Goal: Transaction & Acquisition: Book appointment/travel/reservation

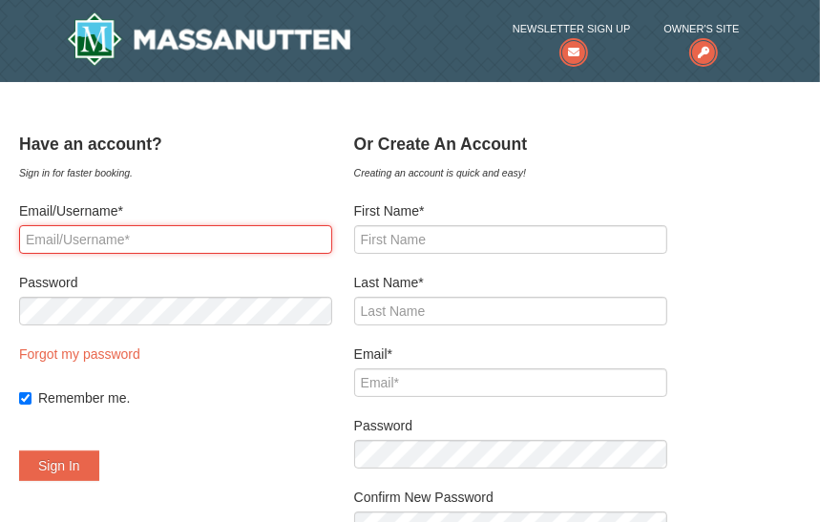
drag, startPoint x: 0, startPoint y: 0, endPoint x: 220, endPoint y: 240, distance: 326.2
click at [220, 240] on input "Email/Username*" at bounding box center [175, 239] width 313 height 29
type input "[EMAIL_ADDRESS][DOMAIN_NAME]"
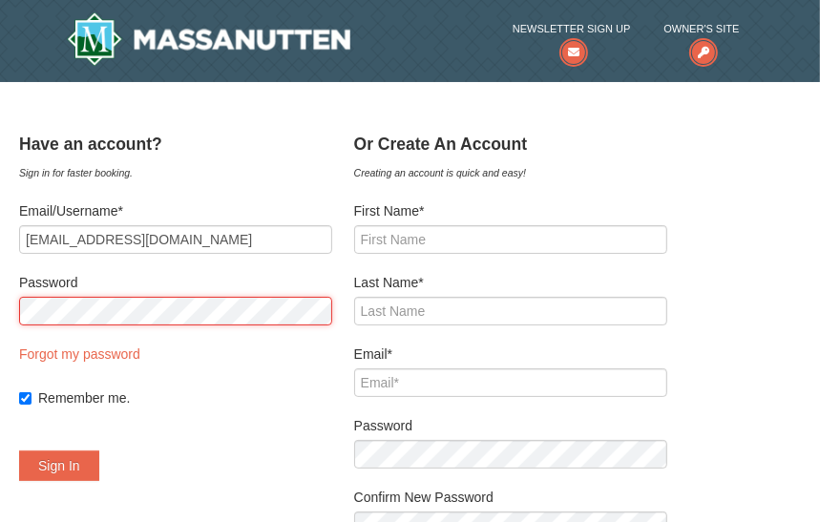
click at [19, 450] on button "Sign In" at bounding box center [59, 465] width 80 height 31
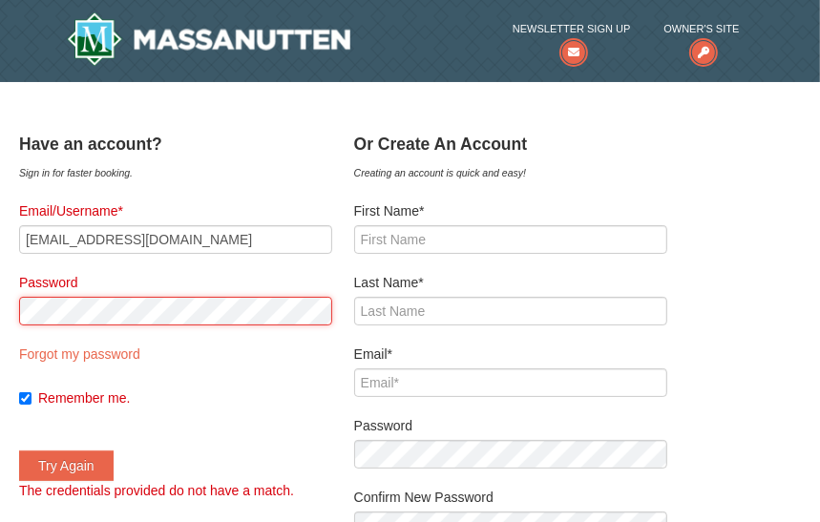
click at [19, 450] on button "Try Again" at bounding box center [66, 465] width 94 height 31
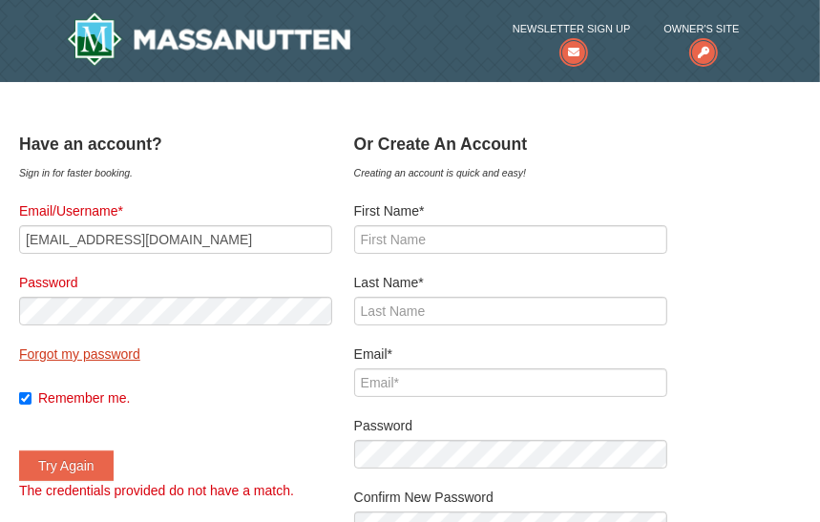
click at [125, 352] on link "Forgot my password" at bounding box center [79, 353] width 121 height 15
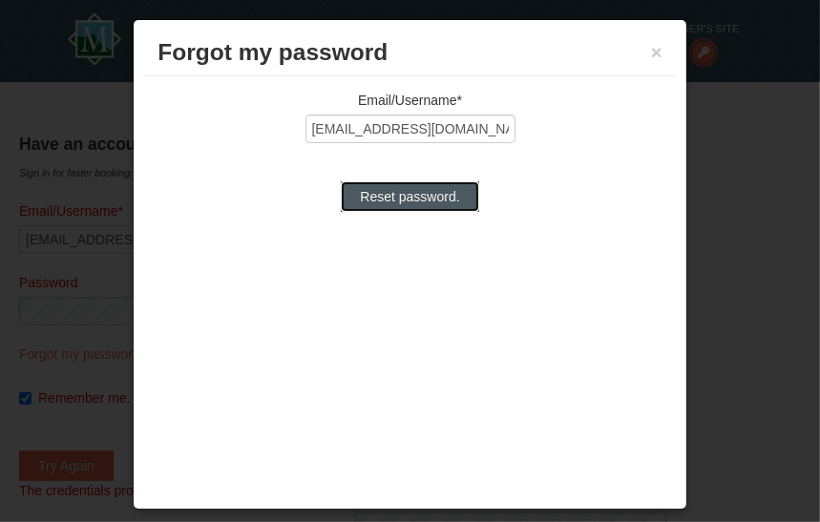
click at [394, 191] on input "Reset password." at bounding box center [409, 196] width 137 height 31
type input "Processing..."
type input "crystaljas96@gmail.com"
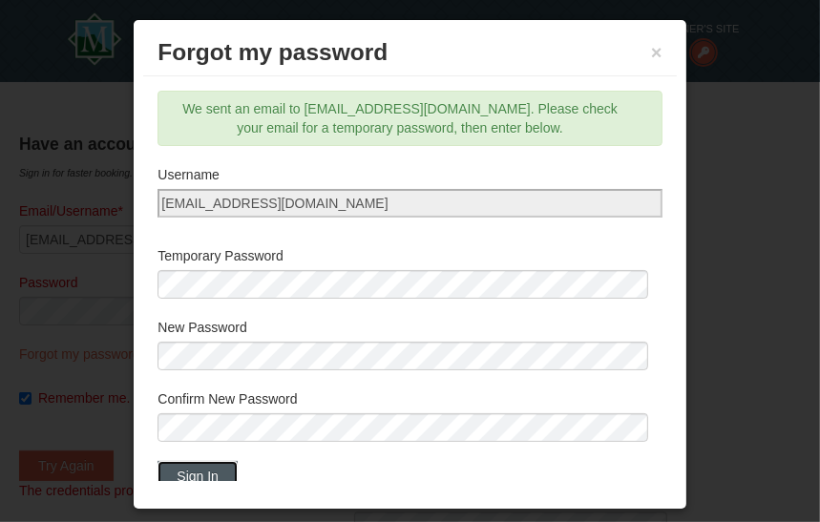
click at [202, 463] on button "Sign In" at bounding box center [197, 476] width 80 height 31
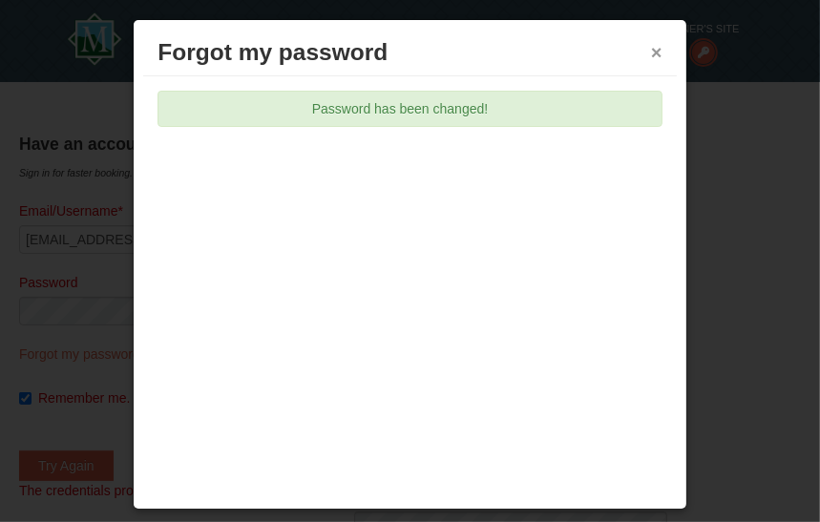
click at [653, 51] on button "×" at bounding box center [656, 52] width 11 height 19
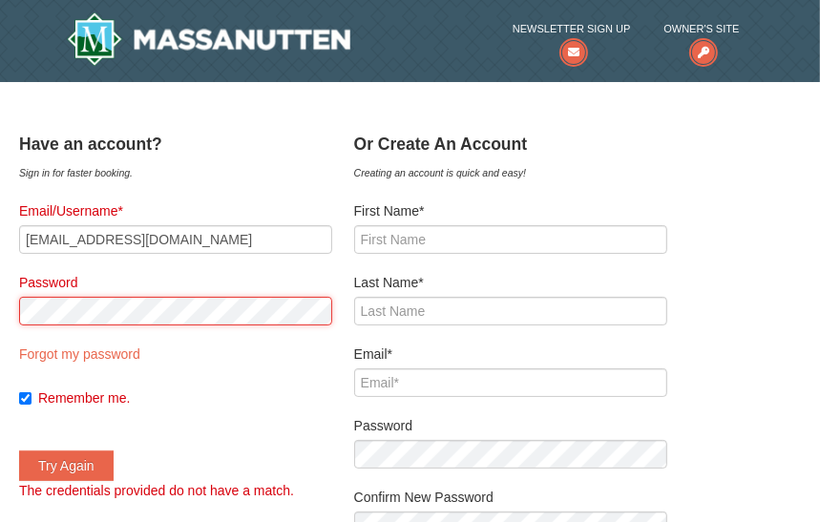
click at [19, 450] on button "Try Again" at bounding box center [66, 465] width 94 height 31
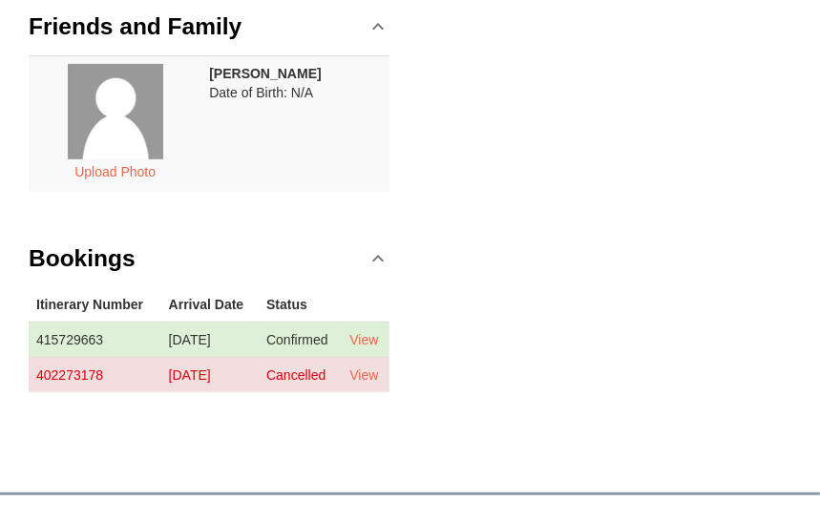
scroll to position [375, 0]
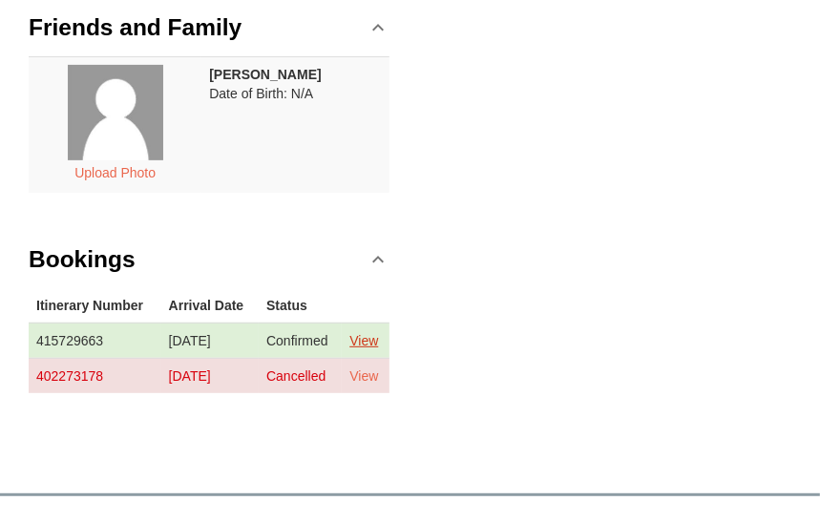
click at [376, 348] on link "View" at bounding box center [363, 340] width 29 height 15
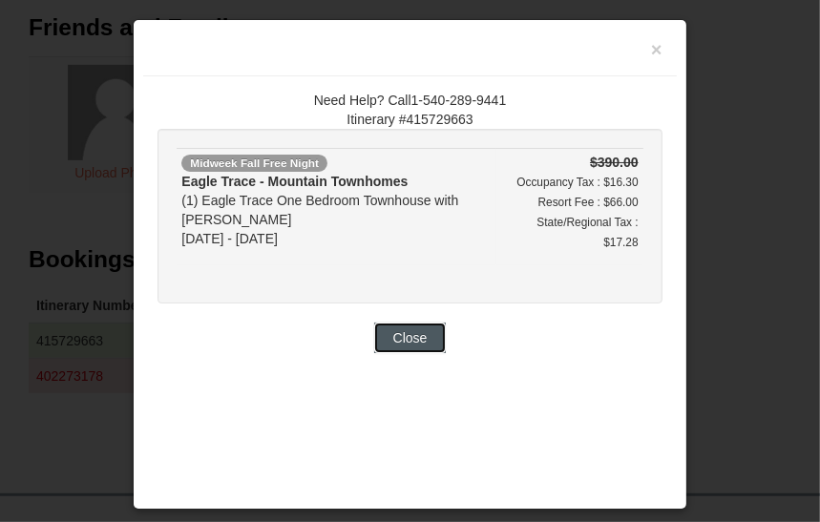
click at [433, 340] on button "Close" at bounding box center [410, 337] width 73 height 31
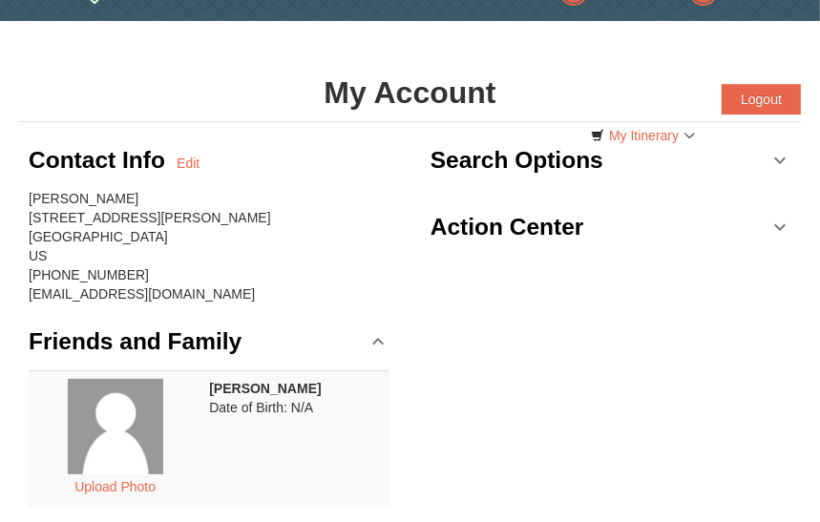
scroll to position [0, 0]
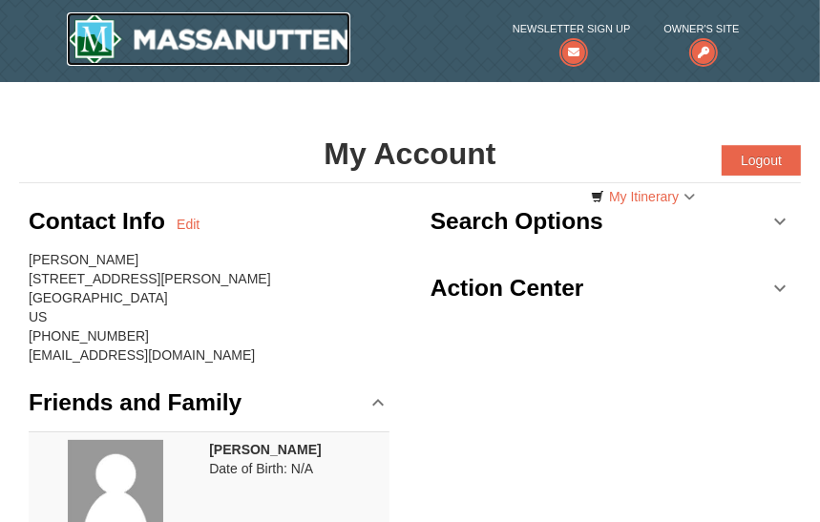
click at [127, 43] on img at bounding box center [209, 38] width 284 height 53
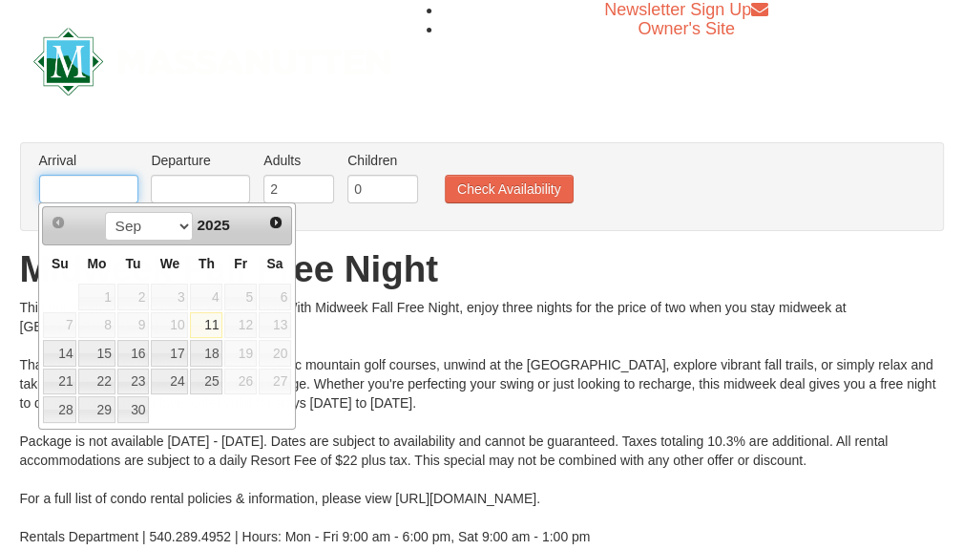
click at [79, 190] on input "text" at bounding box center [88, 189] width 99 height 29
click at [172, 225] on select "Sep Oct Nov Dec" at bounding box center [149, 226] width 89 height 29
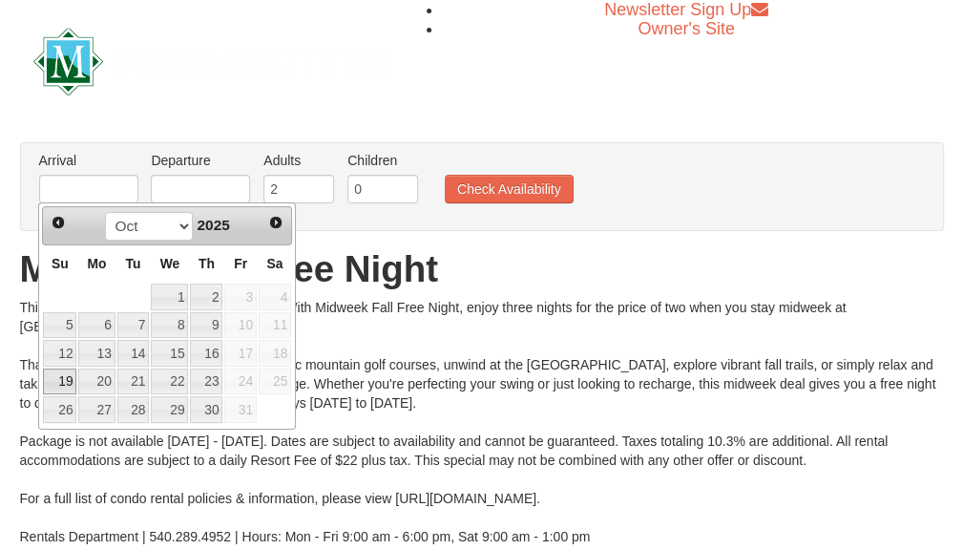
click at [65, 380] on link "19" at bounding box center [59, 381] width 33 height 27
type input "[DATE]"
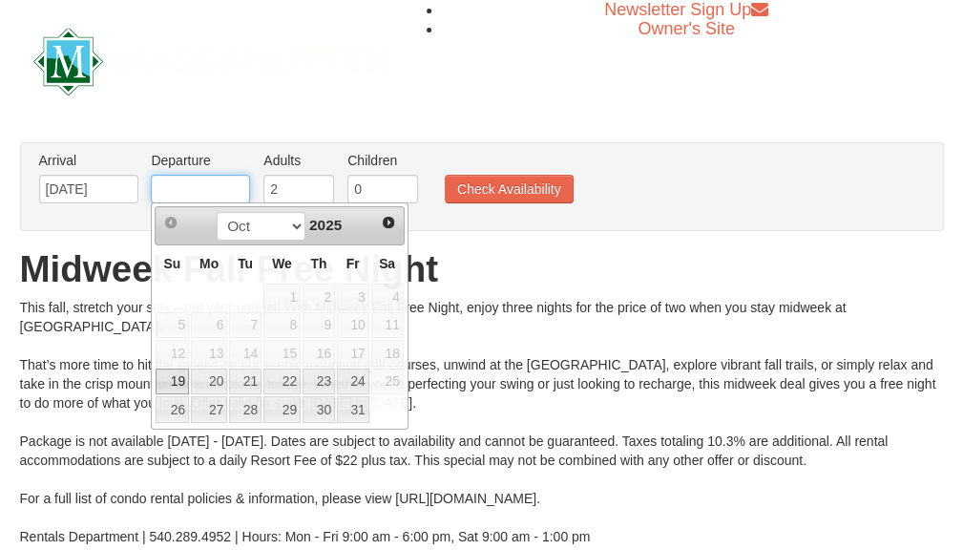
click at [240, 188] on input "text" at bounding box center [200, 189] width 99 height 29
click at [317, 380] on link "23" at bounding box center [318, 381] width 32 height 27
type input "[DATE]"
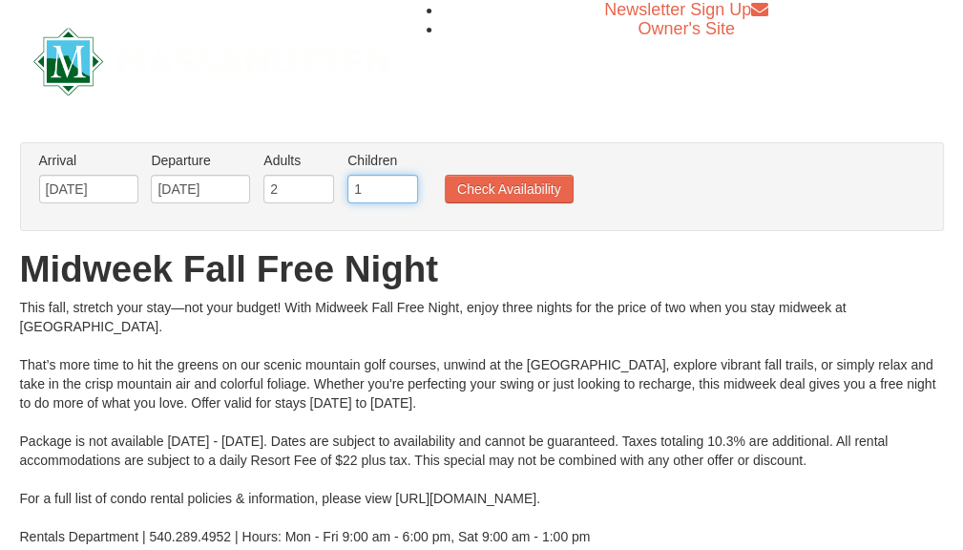
click at [403, 184] on input "1" at bounding box center [382, 189] width 71 height 29
type input "2"
click at [403, 184] on input "2" at bounding box center [382, 189] width 71 height 29
click at [496, 187] on button "Check Availability" at bounding box center [509, 189] width 129 height 29
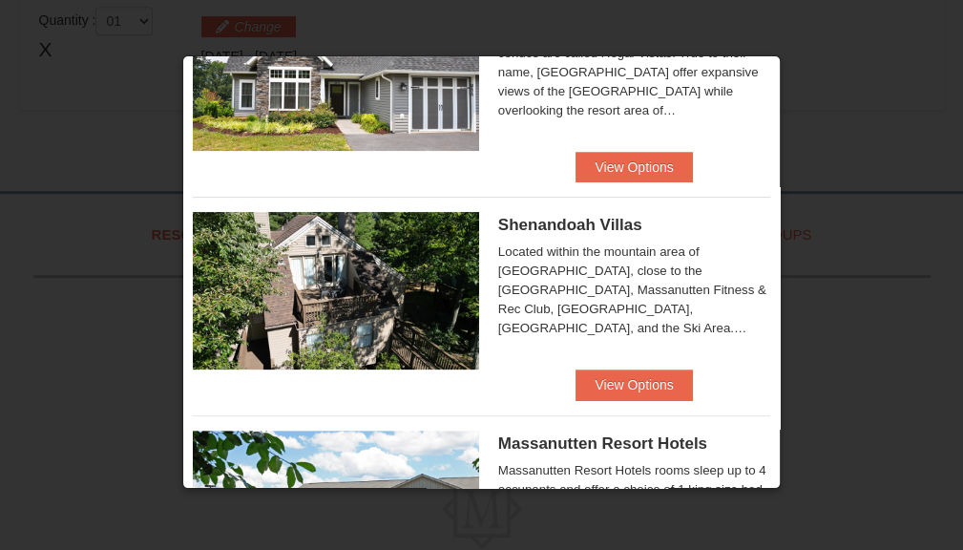
scroll to position [351, 0]
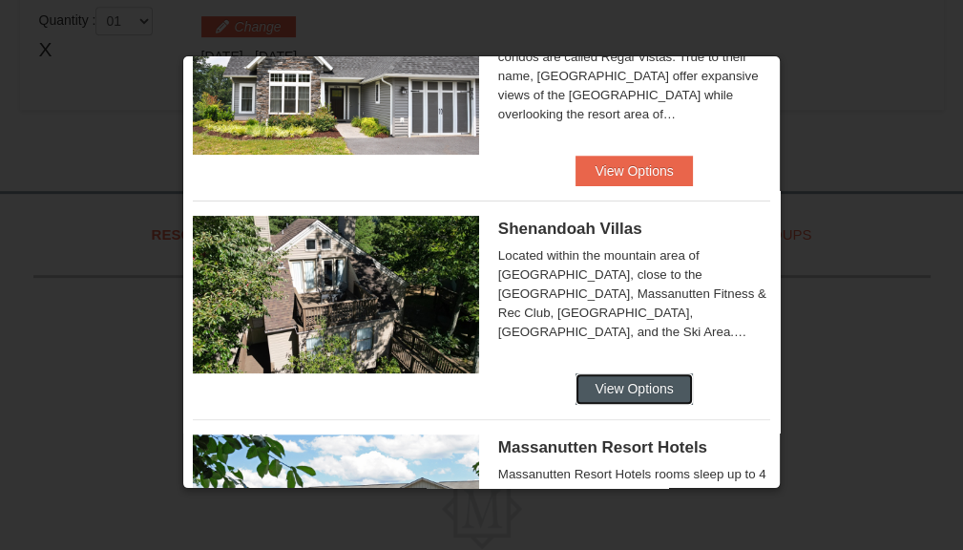
click at [631, 399] on button "View Options" at bounding box center [633, 388] width 116 height 31
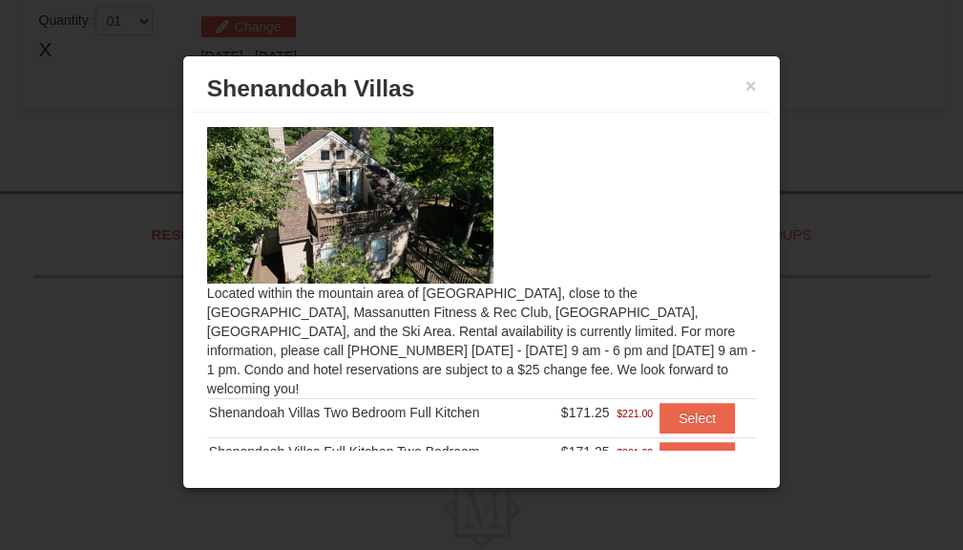
scroll to position [79, 0]
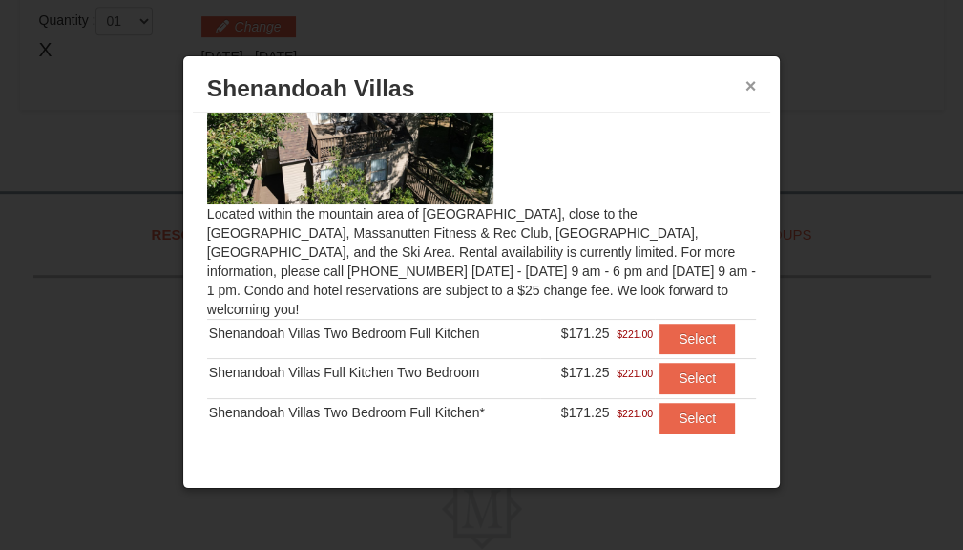
click at [748, 88] on button "×" at bounding box center [750, 85] width 11 height 19
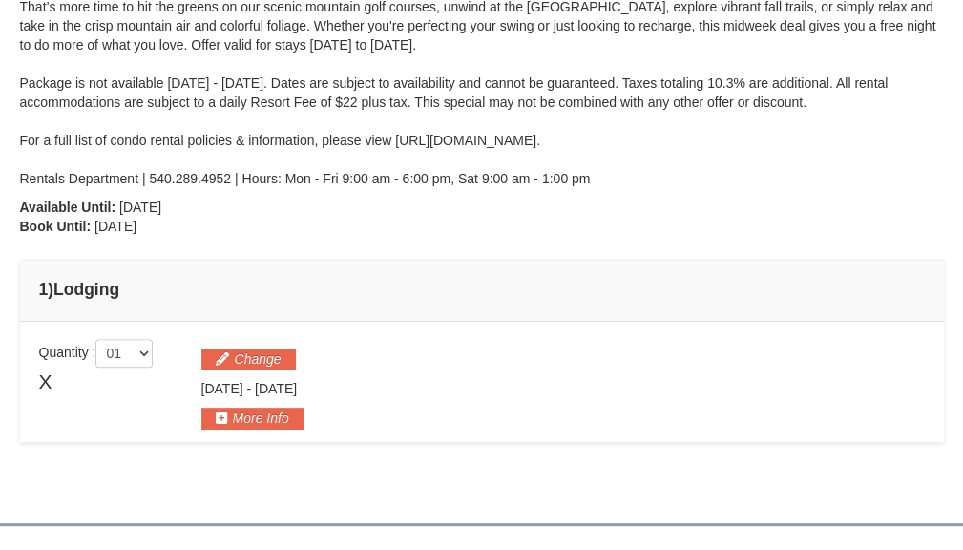
scroll to position [317, 0]
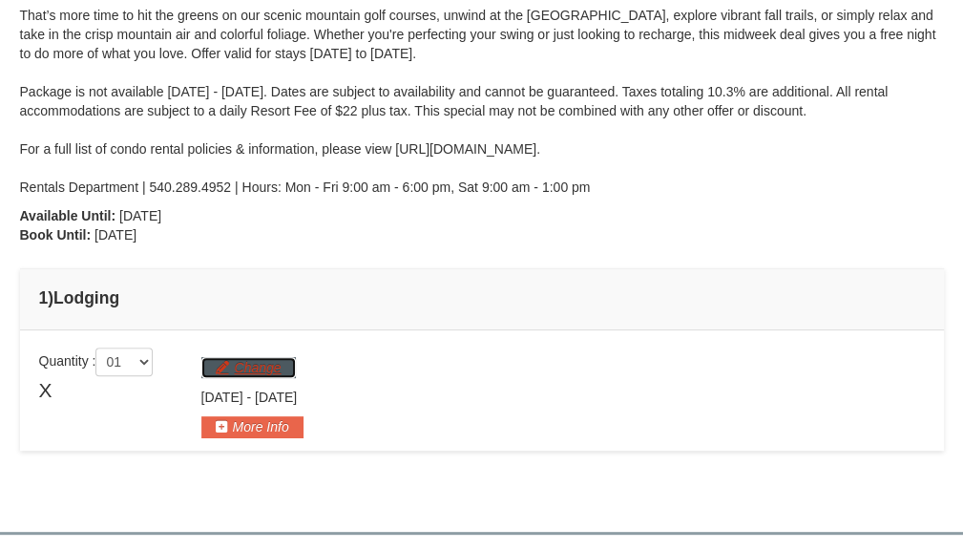
click at [234, 372] on button "Change" at bounding box center [248, 367] width 94 height 21
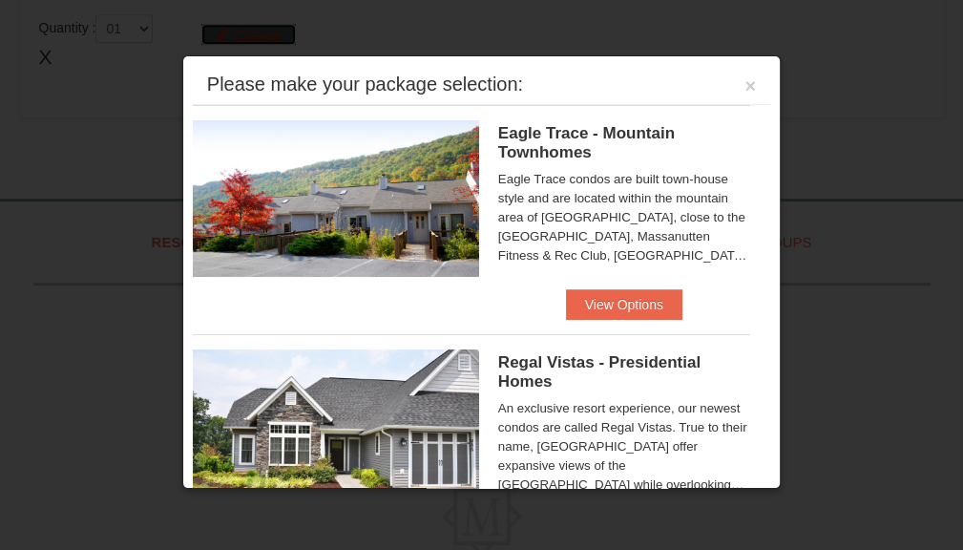
scroll to position [663, 0]
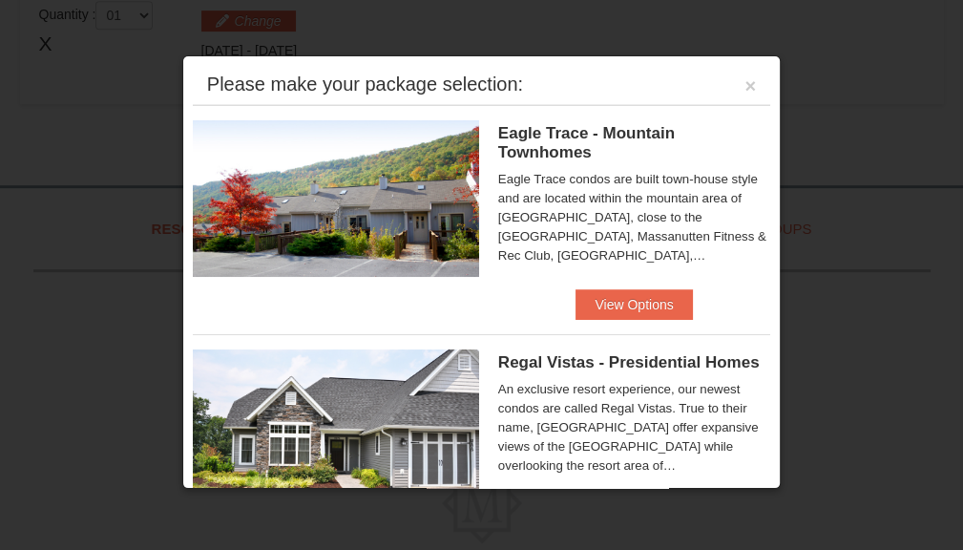
drag, startPoint x: 780, startPoint y: 106, endPoint x: 780, endPoint y: 117, distance: 11.4
click at [780, 117] on div at bounding box center [481, 275] width 963 height 550
click at [641, 296] on button "View Options" at bounding box center [633, 304] width 116 height 31
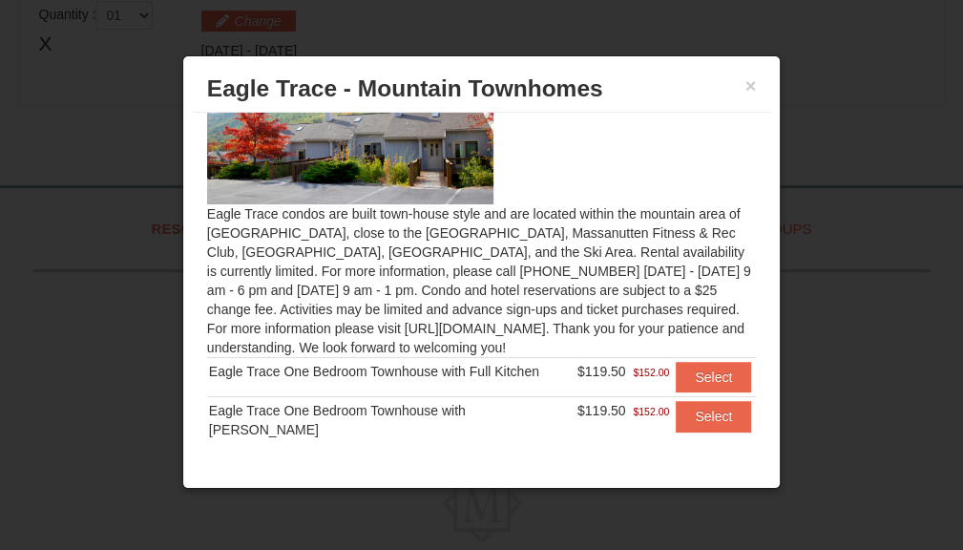
scroll to position [97, 0]
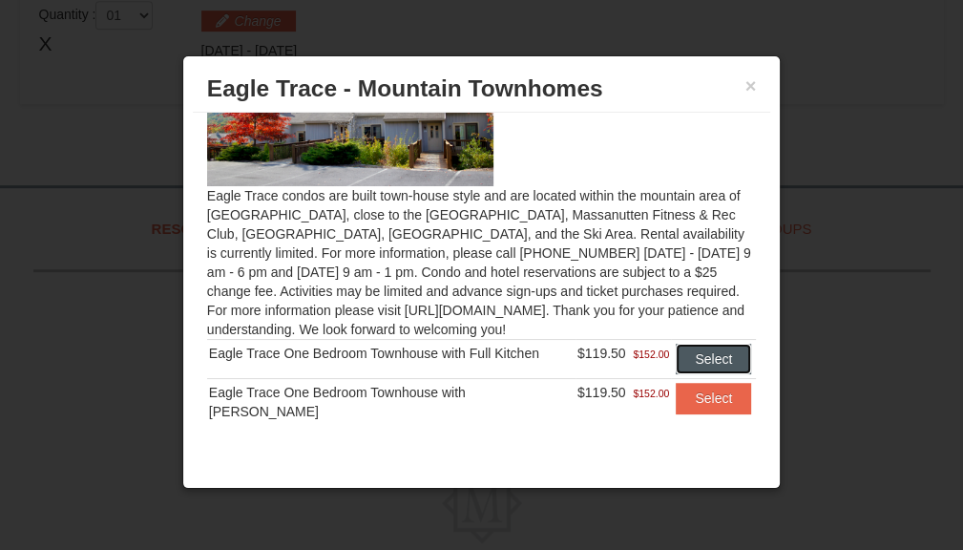
click at [708, 350] on button "Select" at bounding box center [712, 358] width 75 height 31
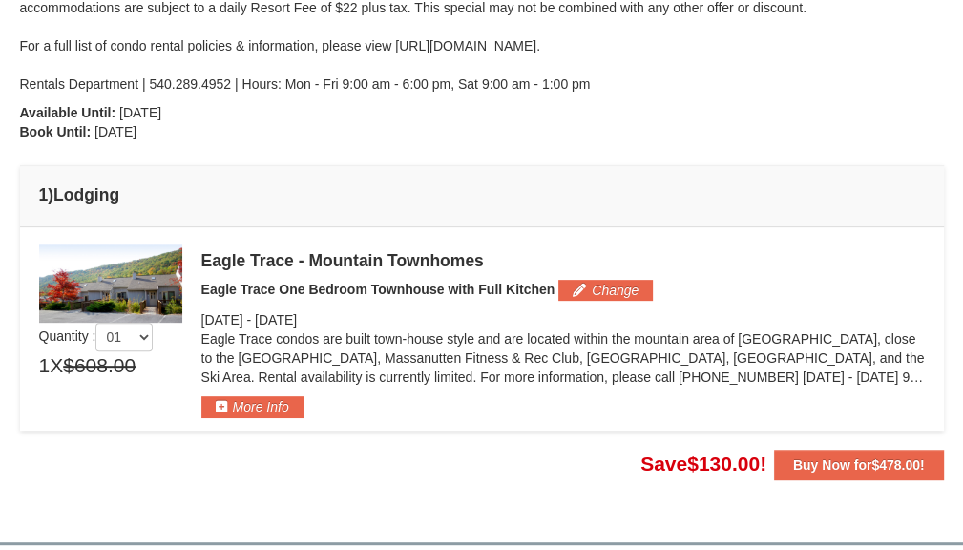
scroll to position [427, 0]
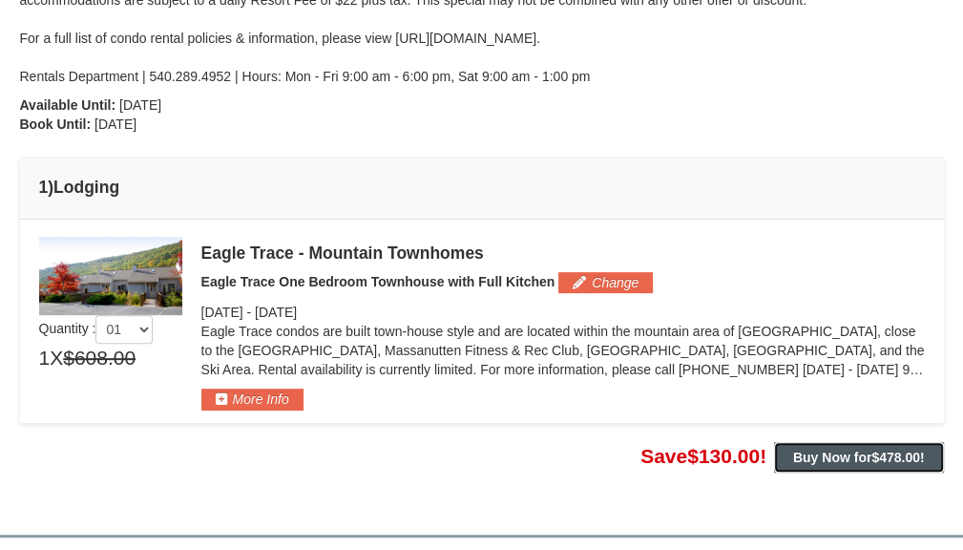
click at [856, 459] on strong "Buy Now for $478.00 !" at bounding box center [859, 456] width 132 height 15
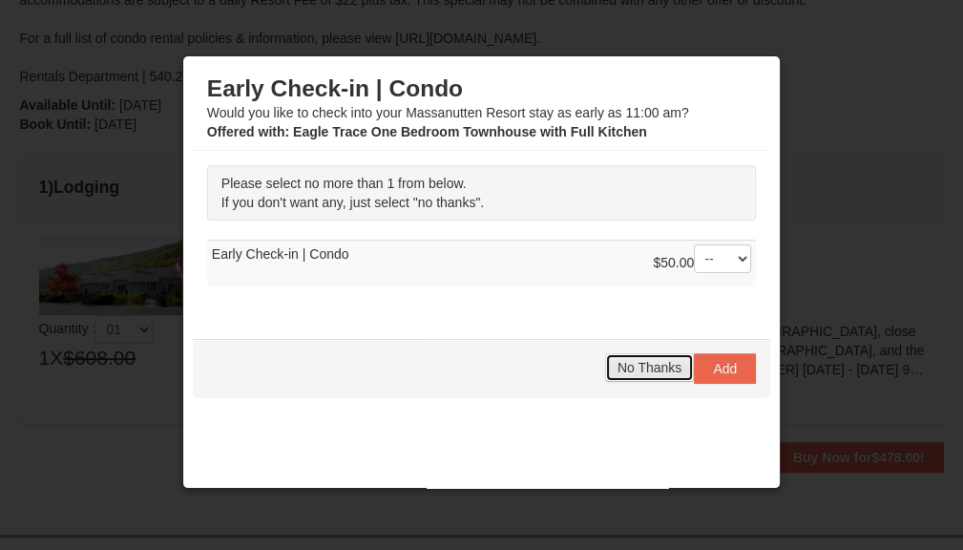
click at [636, 369] on span "No Thanks" at bounding box center [649, 367] width 64 height 15
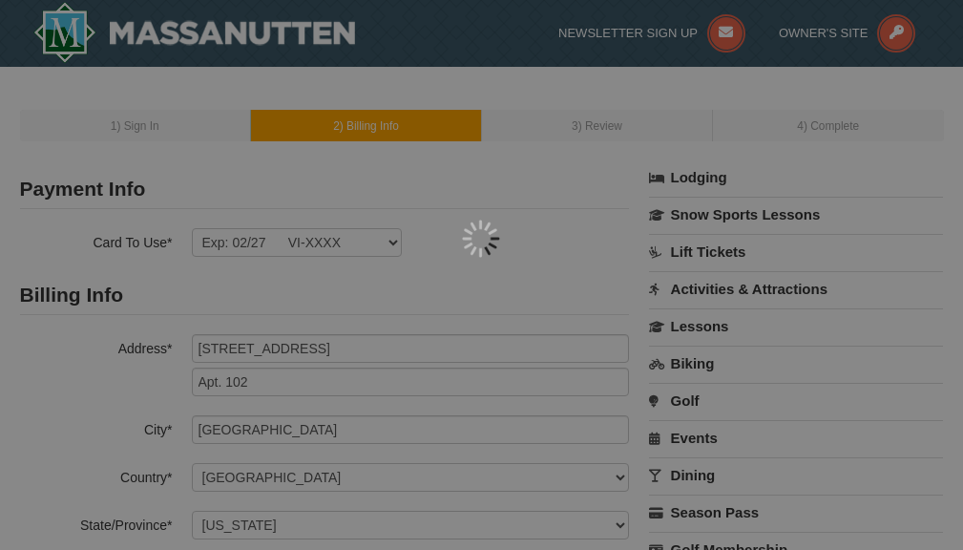
select select "VA"
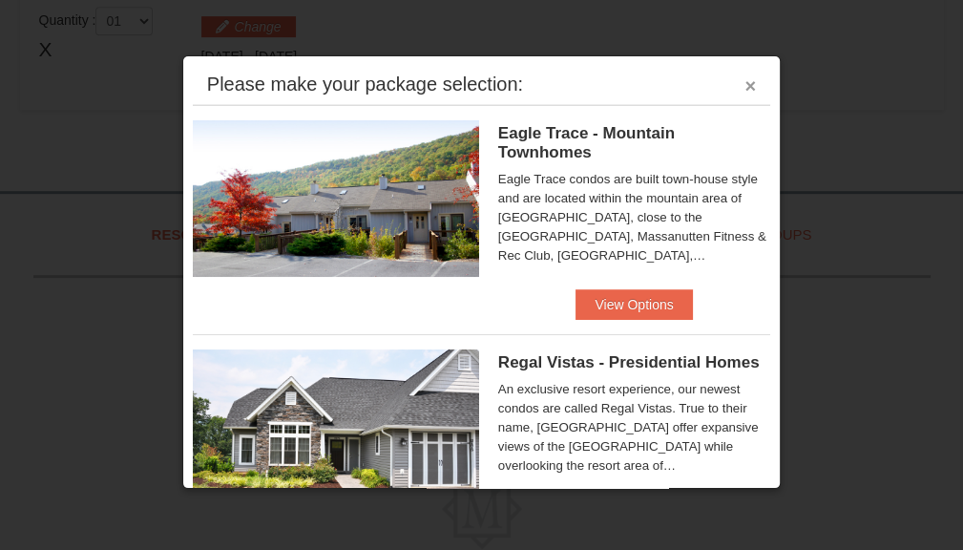
scroll to position [427, 0]
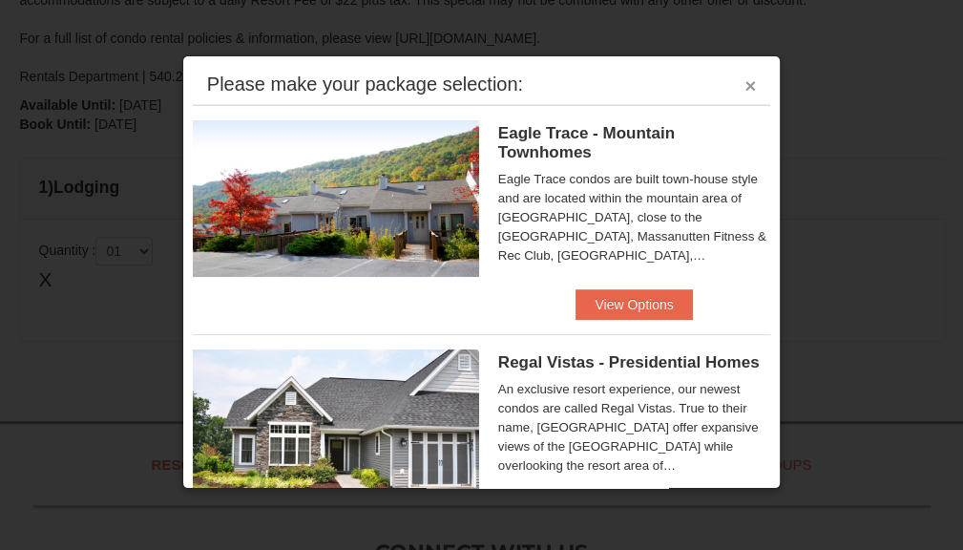
click at [745, 84] on button "×" at bounding box center [750, 85] width 11 height 19
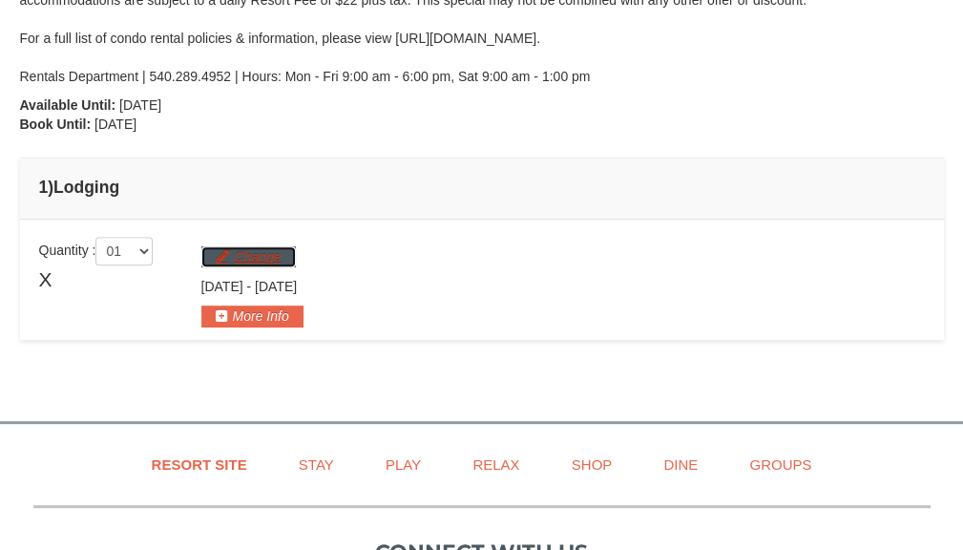
click at [259, 260] on button "Change" at bounding box center [248, 256] width 94 height 21
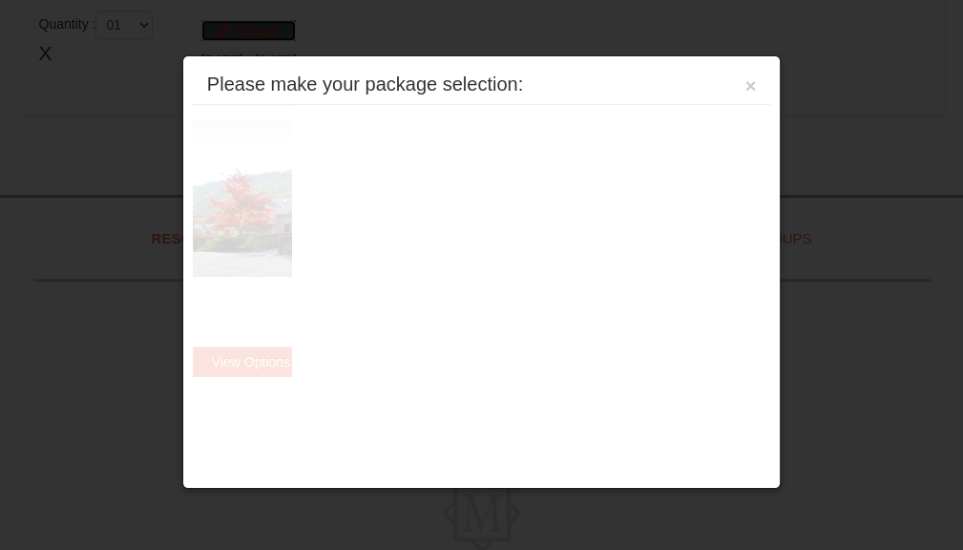
scroll to position [663, 0]
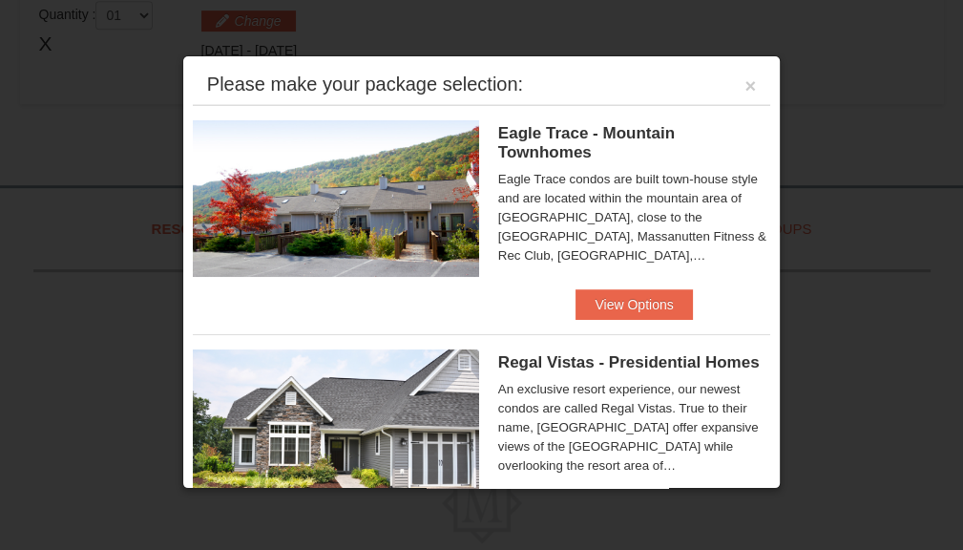
click at [910, 186] on div at bounding box center [481, 275] width 963 height 550
click at [745, 81] on button "×" at bounding box center [750, 85] width 11 height 19
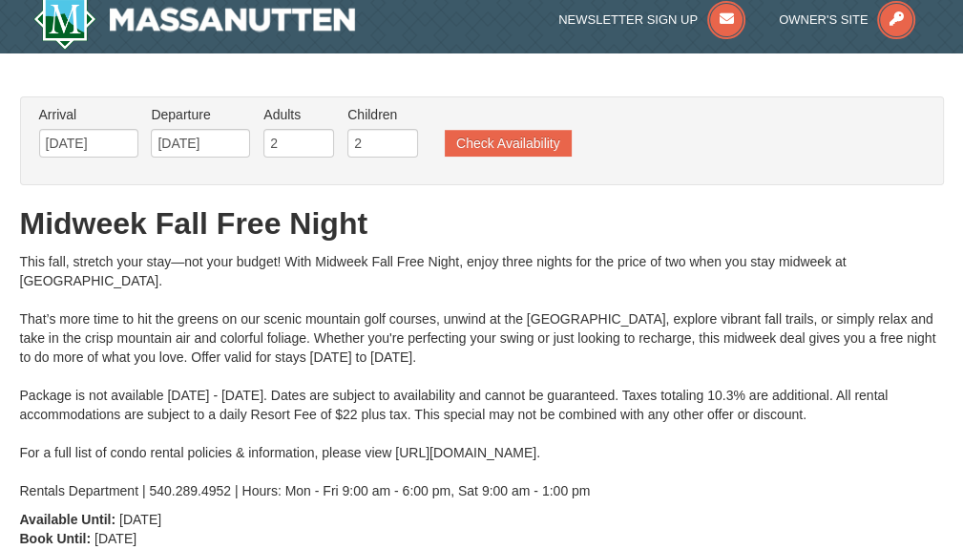
scroll to position [0, 0]
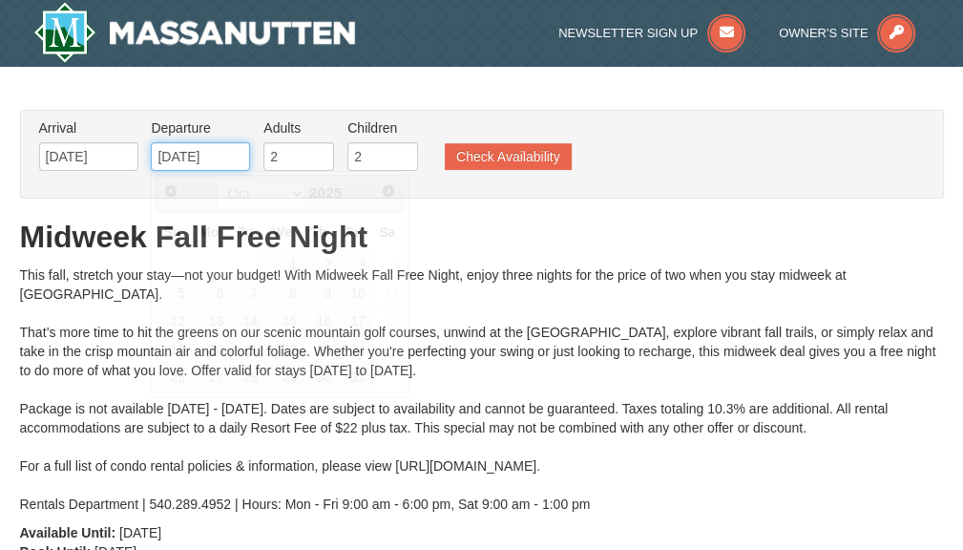
click at [214, 163] on input "10/23/2025" at bounding box center [200, 156] width 99 height 29
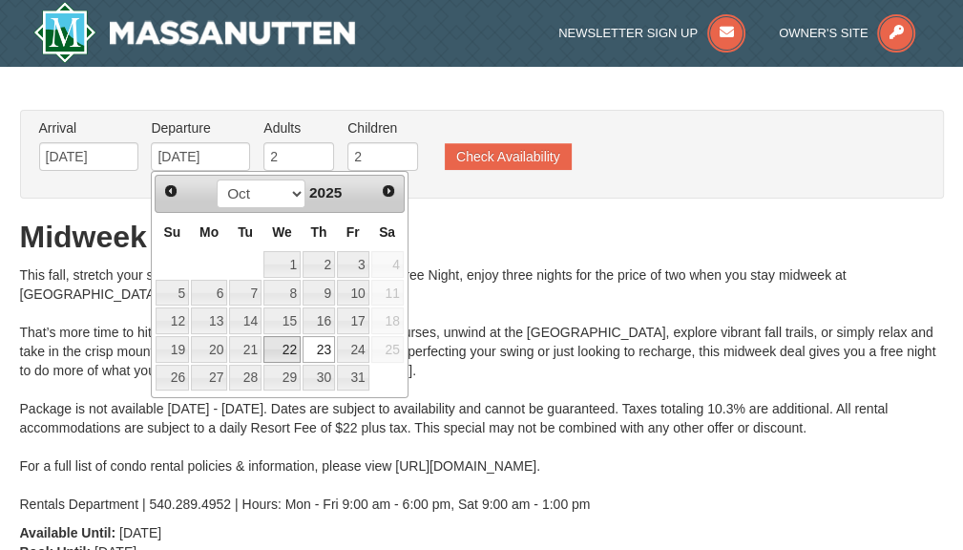
click at [280, 349] on link "22" at bounding box center [281, 349] width 37 height 27
type input "[DATE]"
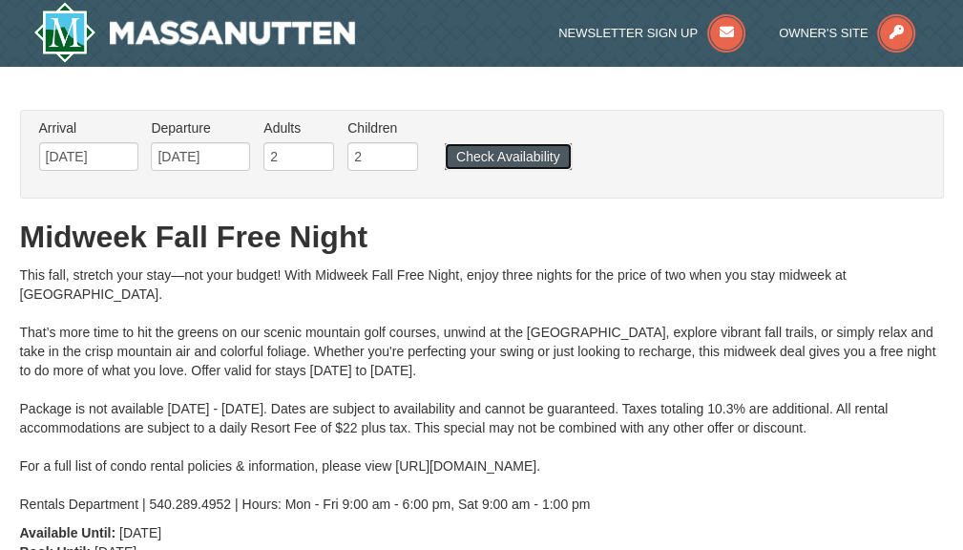
click at [499, 160] on button "Check Availability" at bounding box center [508, 156] width 127 height 27
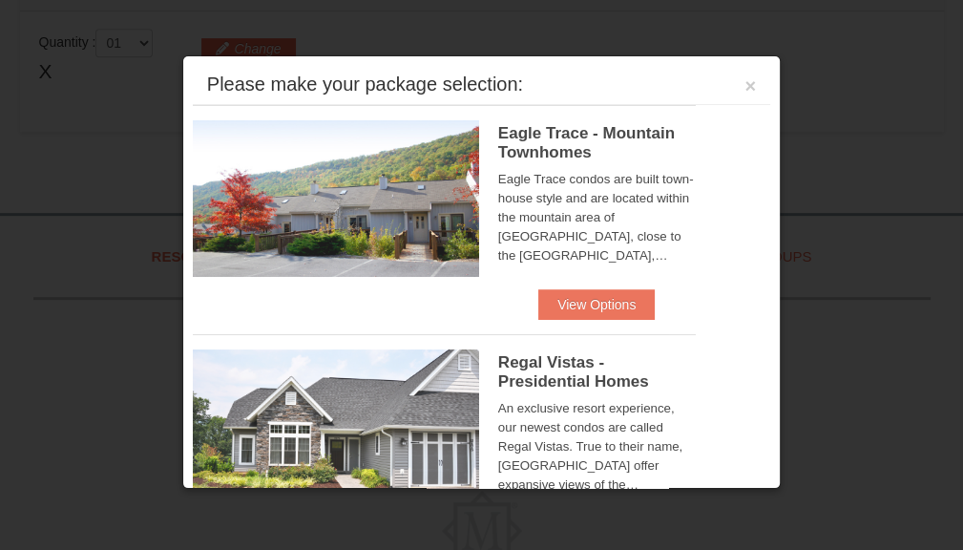
scroll to position [657, 0]
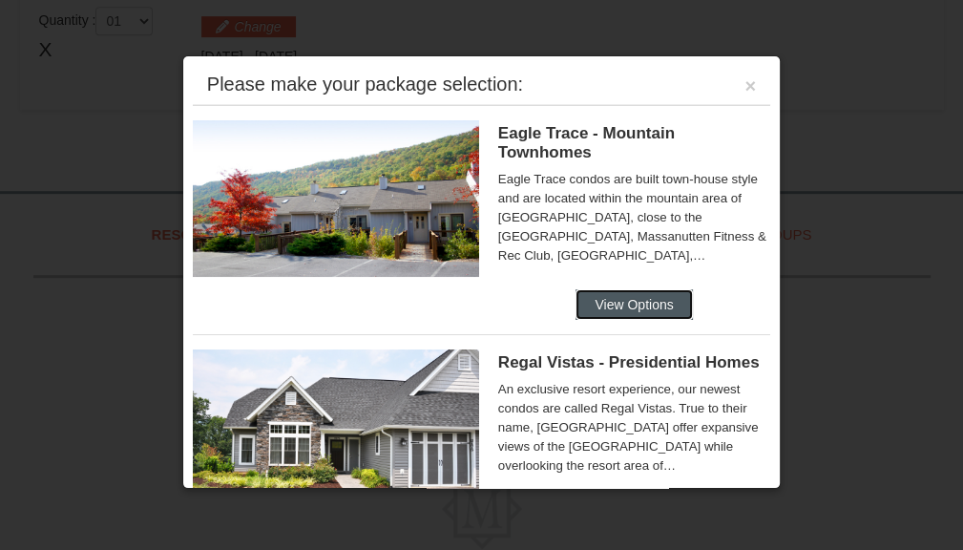
click at [643, 309] on button "View Options" at bounding box center [633, 304] width 116 height 31
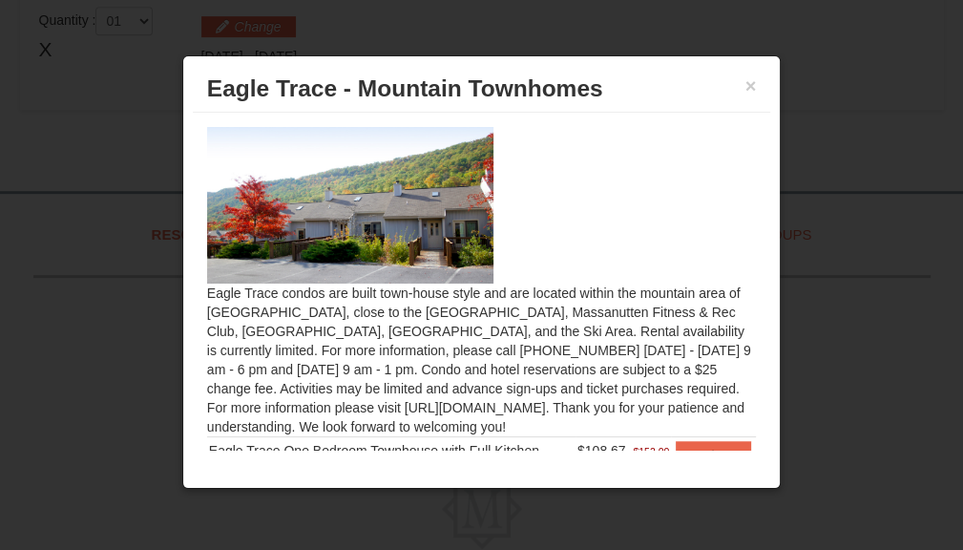
scroll to position [97, 0]
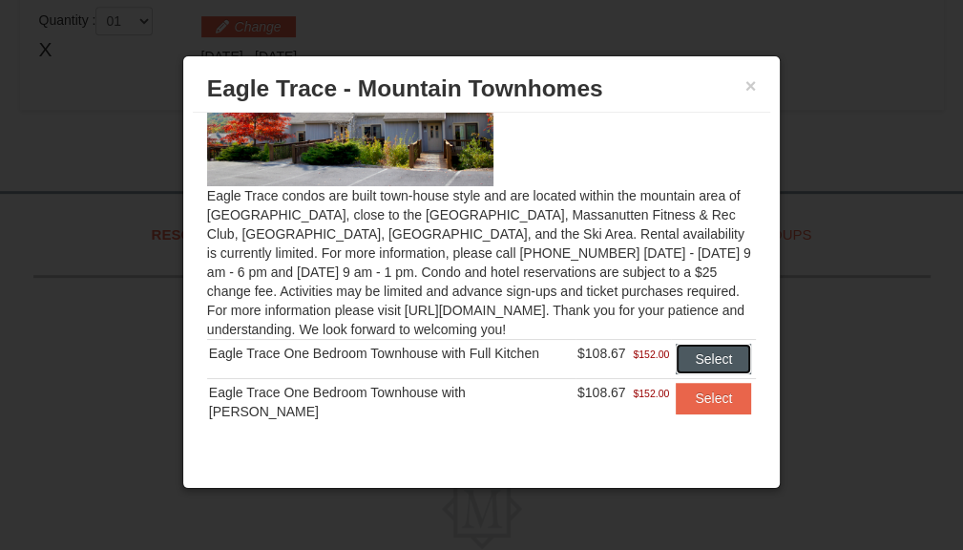
click at [699, 364] on button "Select" at bounding box center [712, 358] width 75 height 31
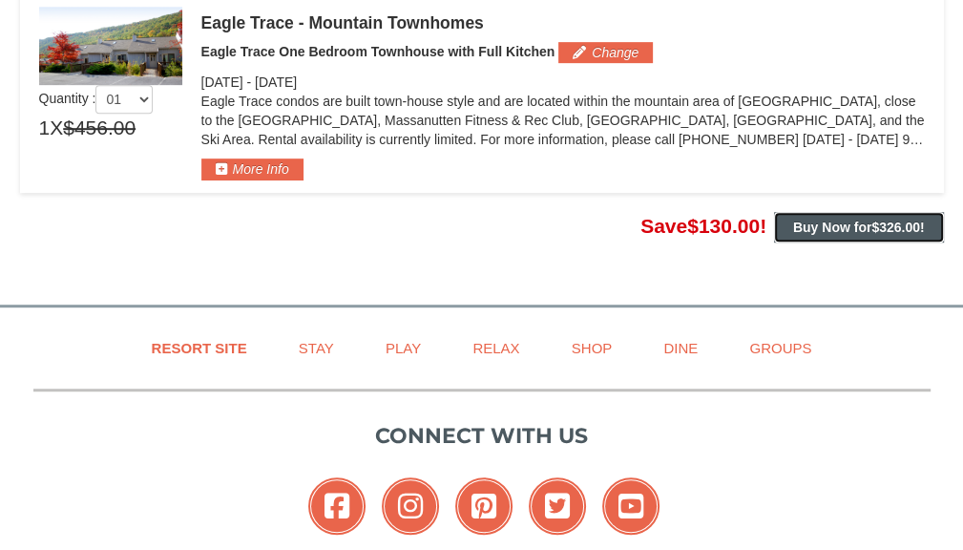
click at [883, 231] on span "$326.00" at bounding box center [895, 226] width 49 height 15
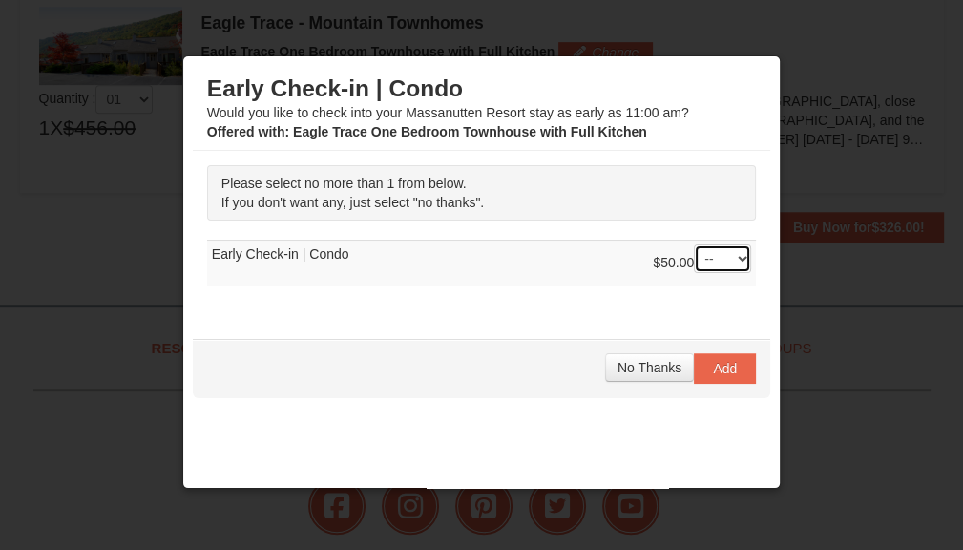
click at [720, 262] on select "-- 01" at bounding box center [722, 258] width 57 height 29
click at [694, 244] on select "-- 01" at bounding box center [722, 258] width 57 height 29
click at [722, 260] on select "-- 01" at bounding box center [722, 258] width 57 height 29
select select "0"
click at [694, 244] on select "-- 01" at bounding box center [722, 258] width 57 height 29
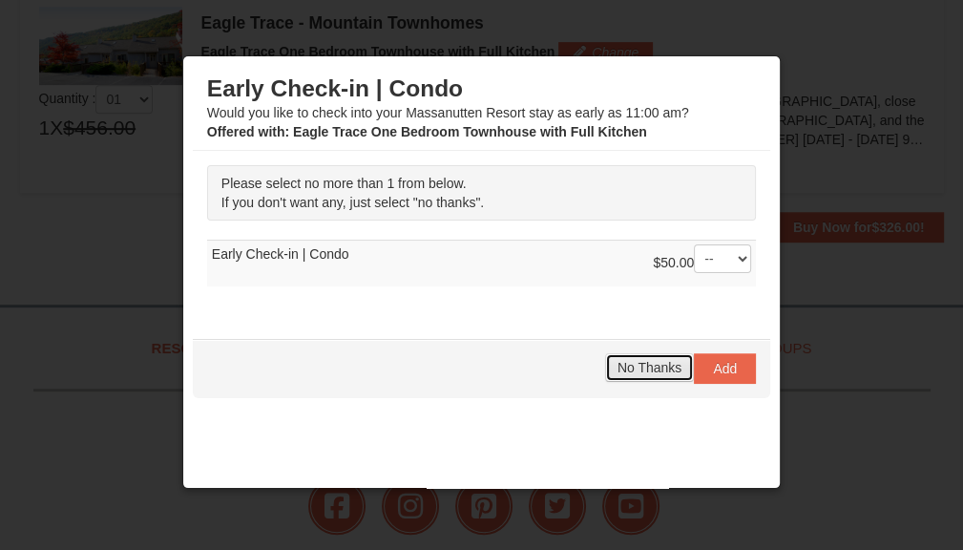
click at [632, 379] on button "No Thanks" at bounding box center [649, 367] width 89 height 29
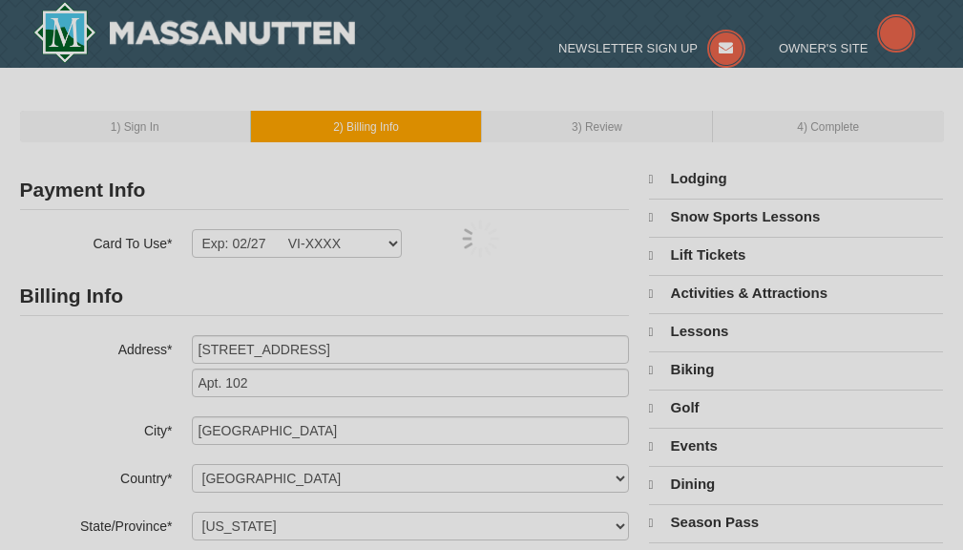
select select "VA"
select select "9"
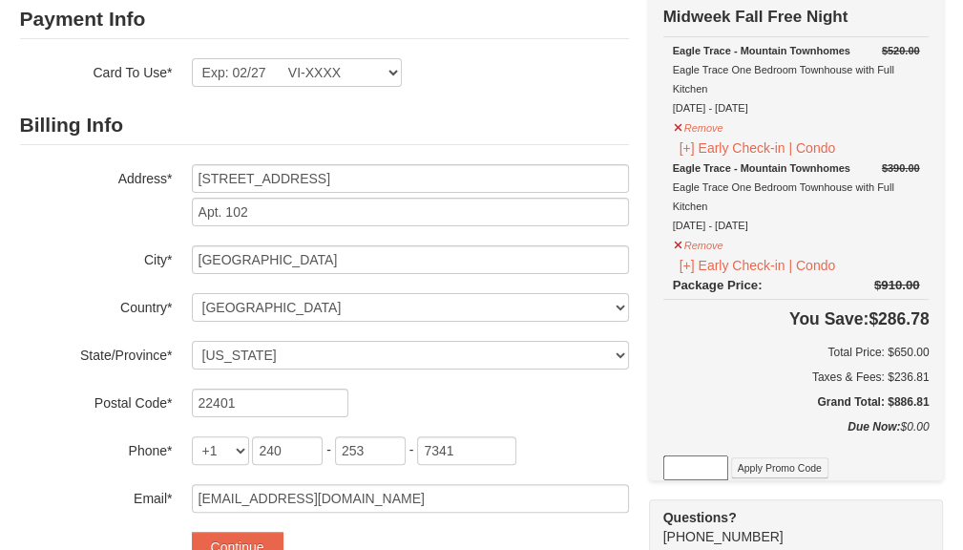
scroll to position [146, 0]
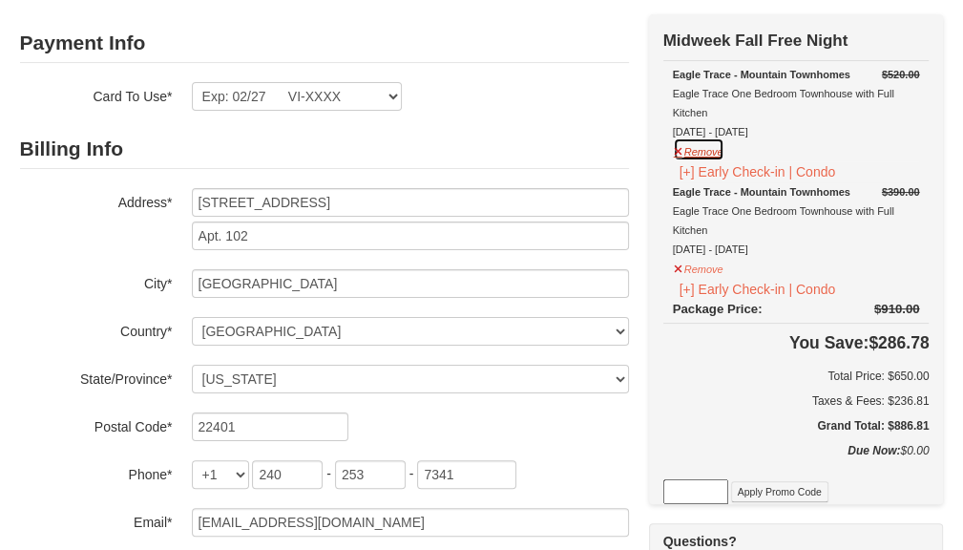
click at [694, 150] on button "Remove" at bounding box center [699, 149] width 52 height 24
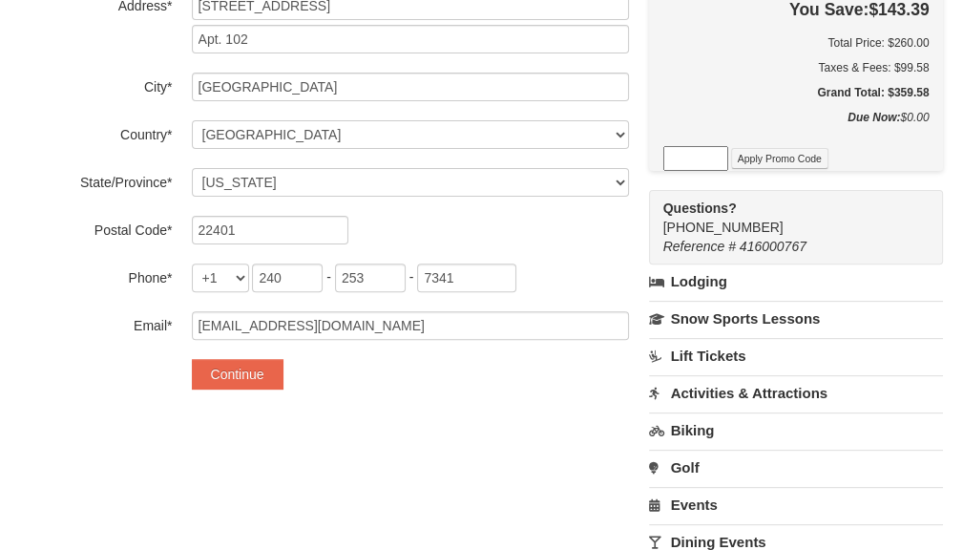
scroll to position [412, 0]
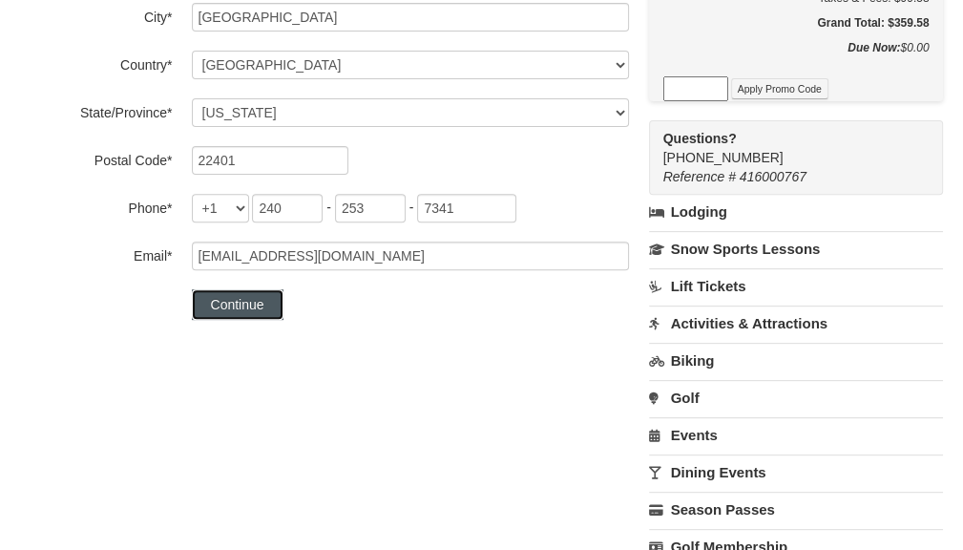
click at [273, 309] on button "Continue" at bounding box center [238, 304] width 92 height 31
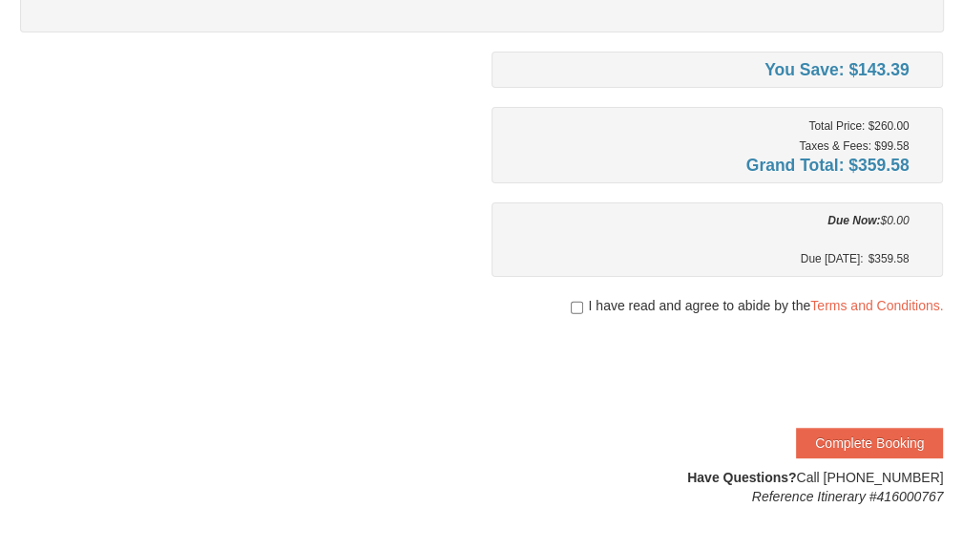
scroll to position [382, 0]
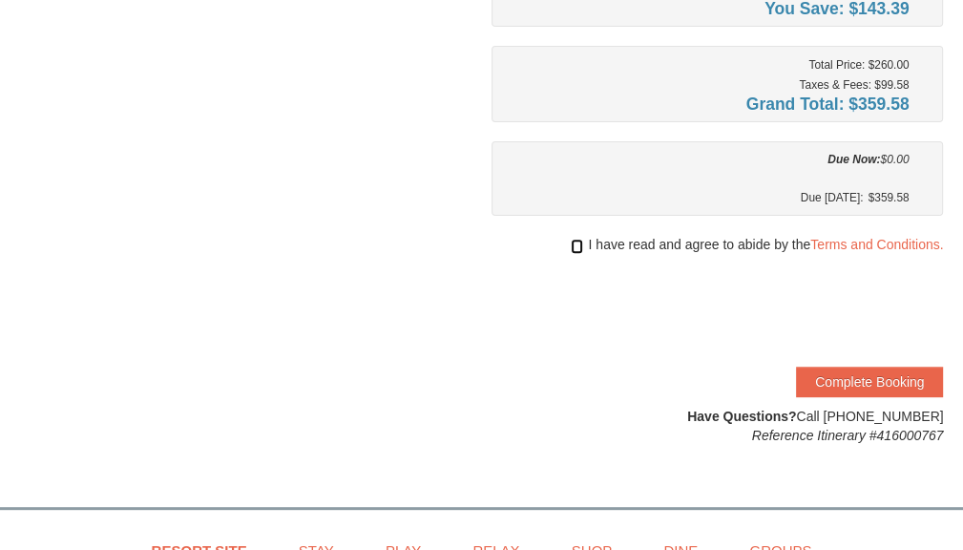
click at [576, 243] on input "checkbox" at bounding box center [577, 246] width 12 height 15
checkbox input "true"
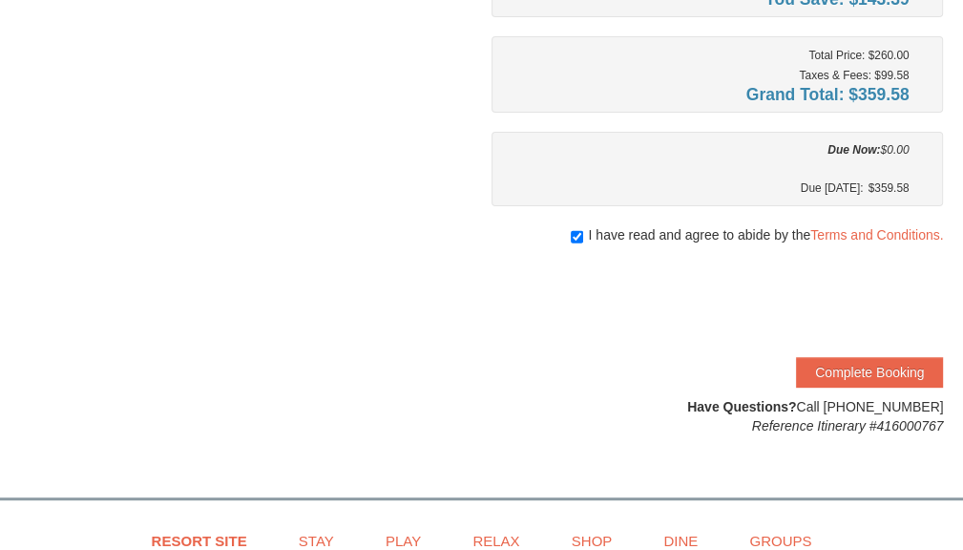
scroll to position [397, 0]
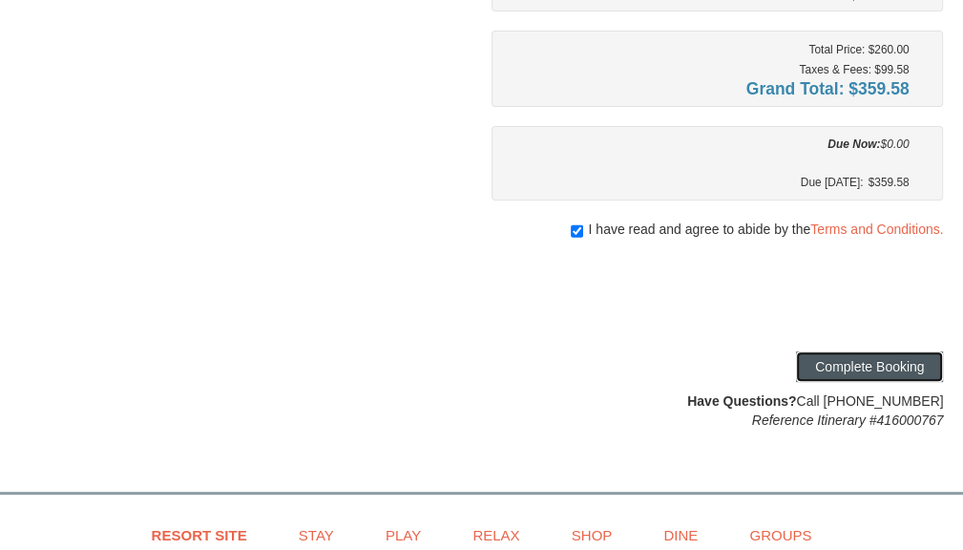
click at [915, 367] on button "Complete Booking" at bounding box center [869, 366] width 147 height 31
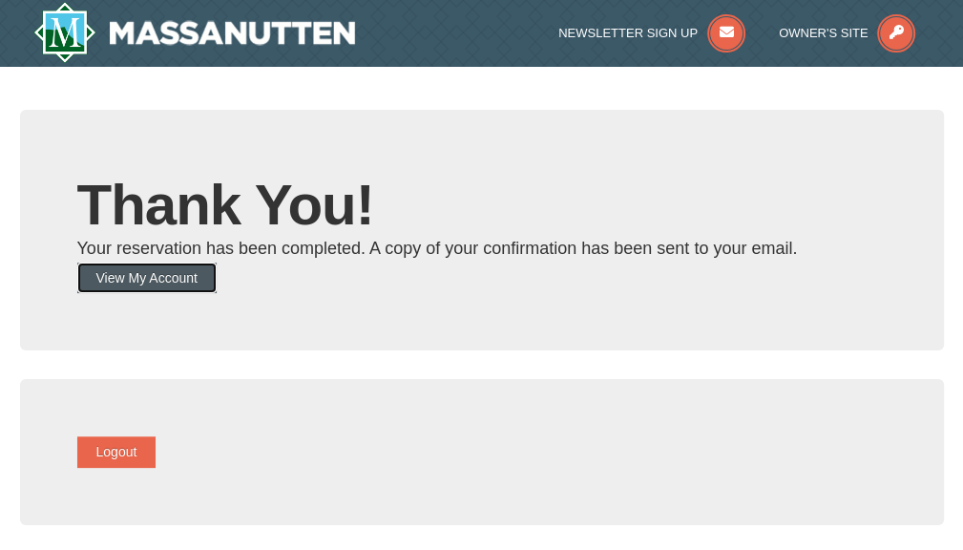
click at [154, 272] on button "View My Account" at bounding box center [146, 277] width 139 height 31
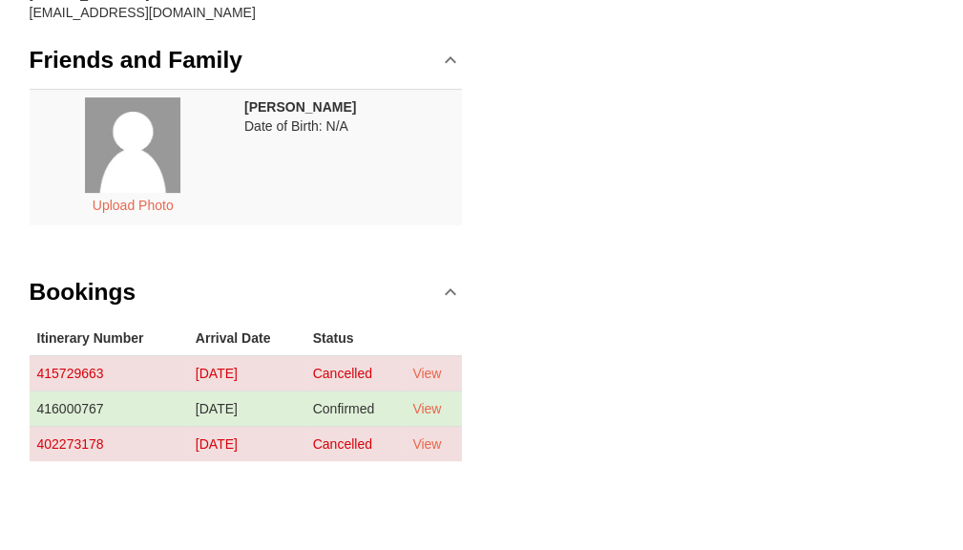
scroll to position [324, 0]
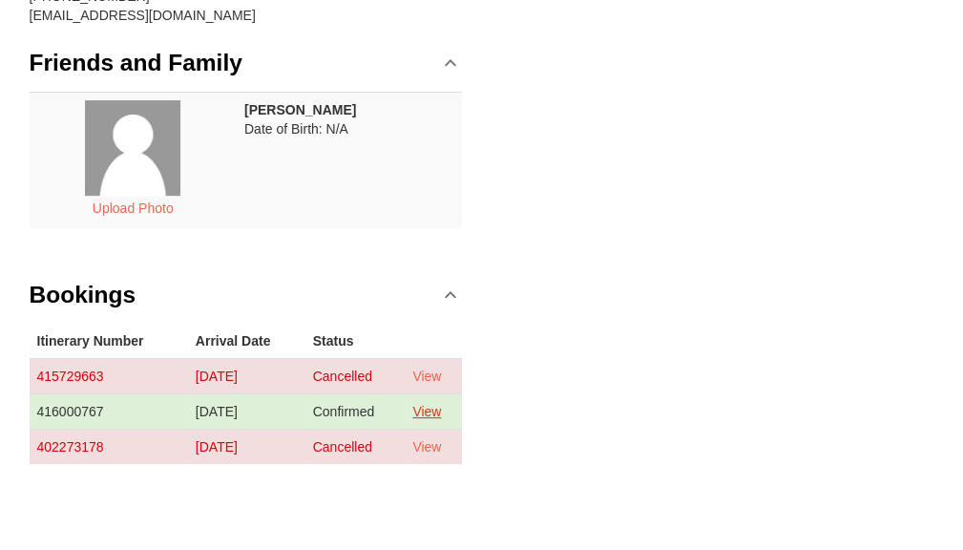
click at [434, 407] on link "View" at bounding box center [426, 411] width 29 height 15
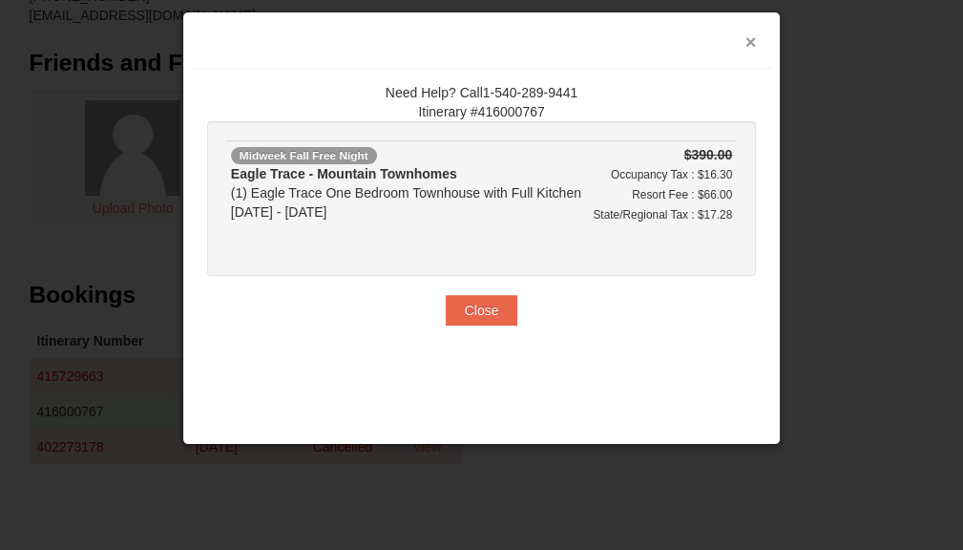
click at [749, 37] on button "×" at bounding box center [750, 41] width 11 height 19
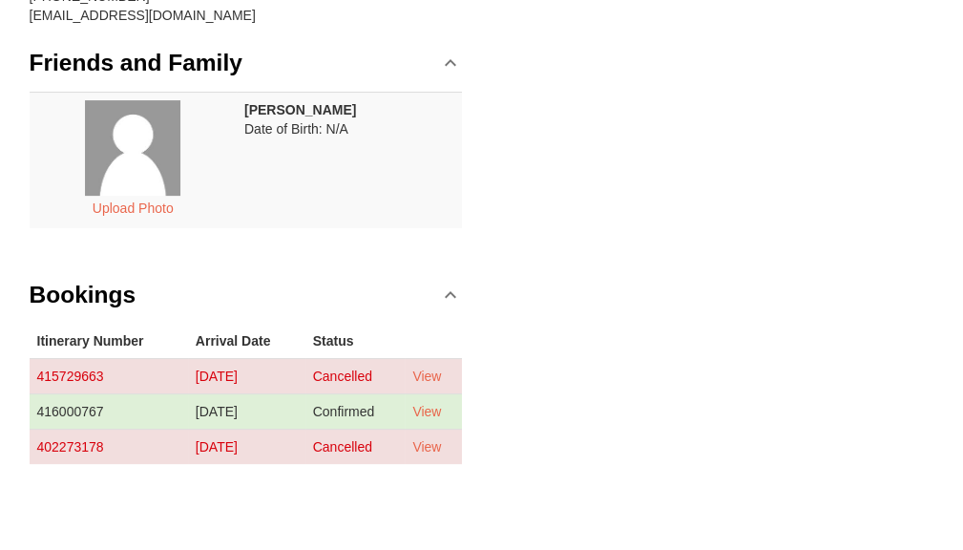
click at [821, 140] on div "Contact Info Edit Crystal Rodgers 504 Greenbrier Dr Apt. 102 Fredericksburg, VA…" at bounding box center [482, 173] width 924 height 658
click at [428, 410] on link "View" at bounding box center [426, 411] width 29 height 15
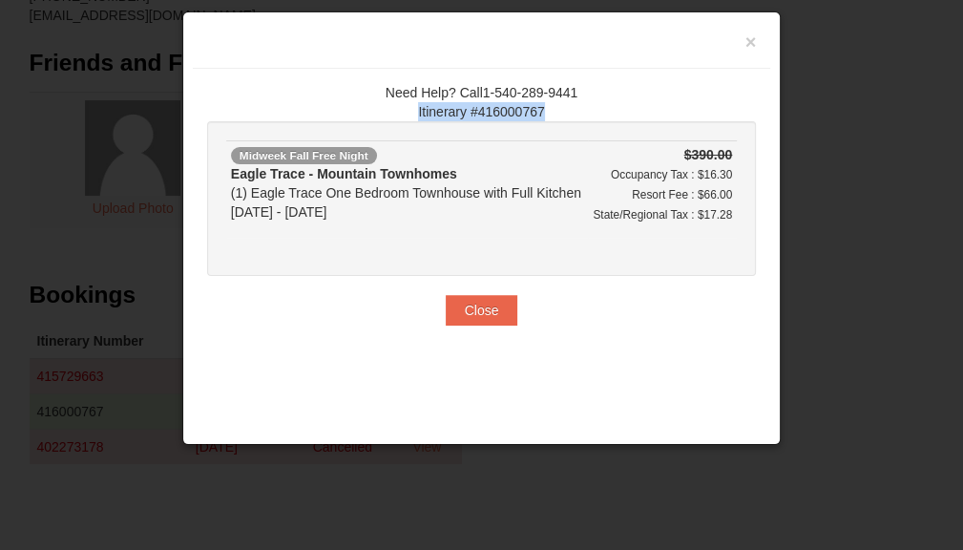
drag, startPoint x: 558, startPoint y: 106, endPoint x: 418, endPoint y: 114, distance: 140.5
click at [418, 114] on div "Need Help? Call1-540-289-9441 Itinerary #416000767" at bounding box center [481, 102] width 549 height 38
click at [750, 43] on button "×" at bounding box center [750, 41] width 11 height 19
